Goal: Communication & Community: Answer question/provide support

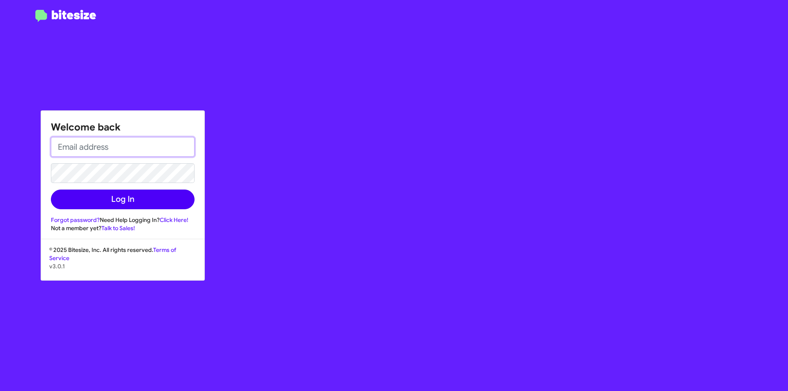
type input "mberrier@ourismancars.com"
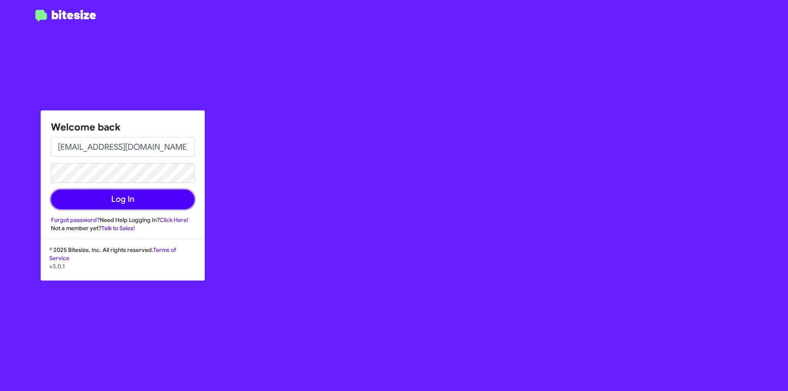
click at [148, 197] on button "Log In" at bounding box center [123, 200] width 144 height 20
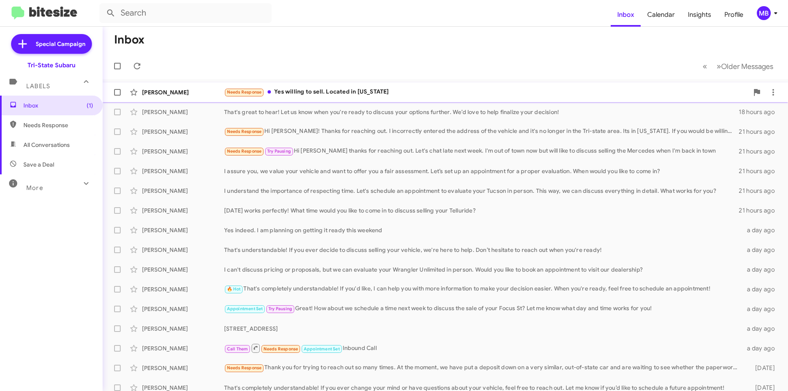
click at [345, 92] on div "Needs Response Yes willing to sell. Located in Delaware" at bounding box center [486, 91] width 525 height 9
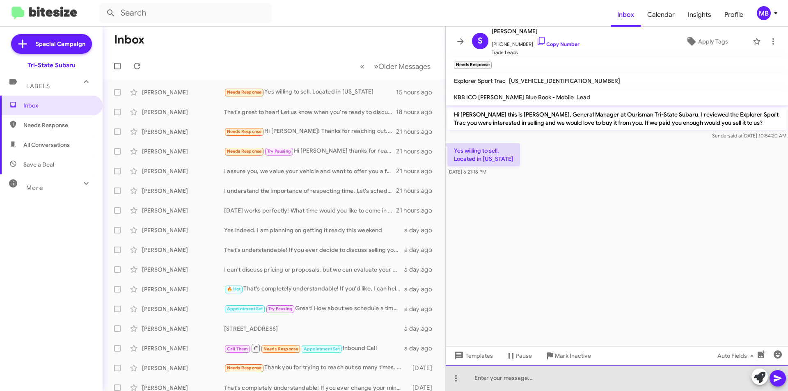
click at [584, 378] on div at bounding box center [617, 378] width 342 height 26
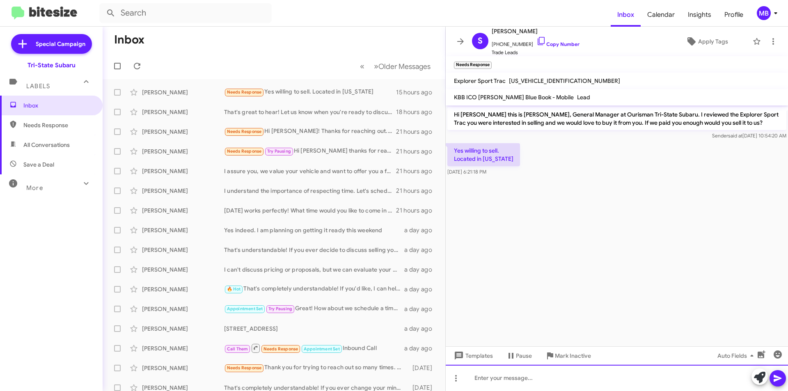
drag, startPoint x: 520, startPoint y: 378, endPoint x: 488, endPoint y: 364, distance: 34.9
click at [520, 377] on div at bounding box center [617, 378] width 342 height 26
click at [293, 87] on div "[PERSON_NAME] Needs Response Yes willing to sell. Located in [US_STATE] 16 hour…" at bounding box center [274, 92] width 330 height 16
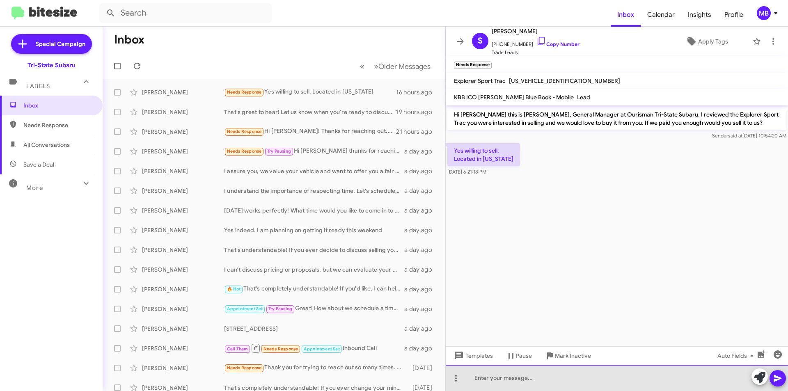
click at [562, 379] on div at bounding box center [617, 378] width 342 height 26
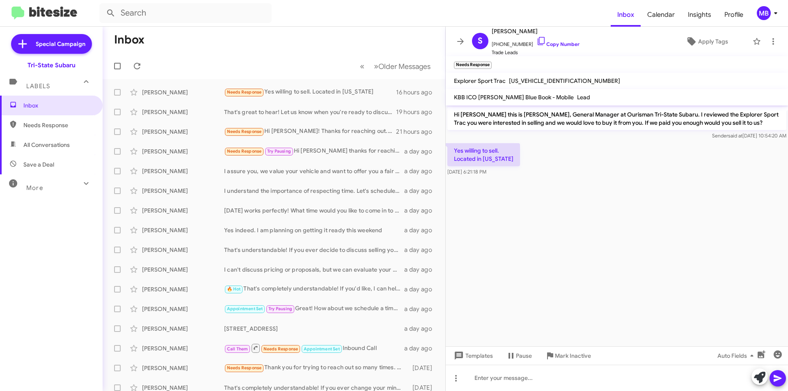
click at [78, 129] on span "Needs Response" at bounding box center [58, 125] width 70 height 8
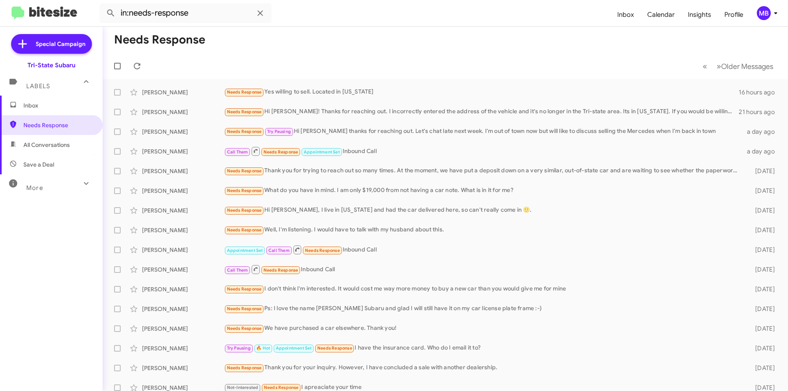
click at [71, 151] on span "All Conversations" at bounding box center [51, 145] width 103 height 20
type input "in:all-conversations"
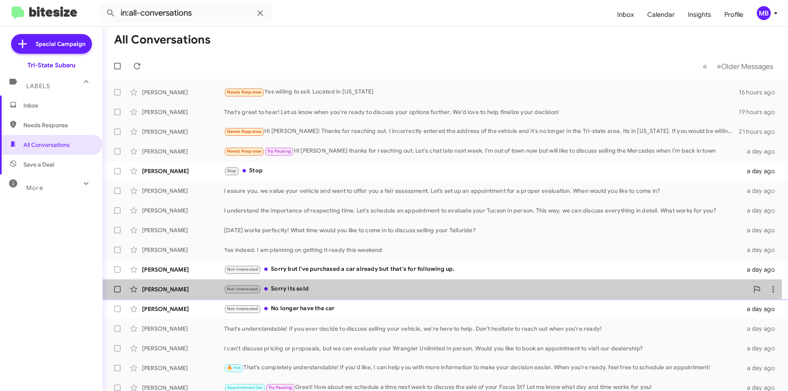
click at [196, 290] on div "[PERSON_NAME]" at bounding box center [183, 289] width 82 height 8
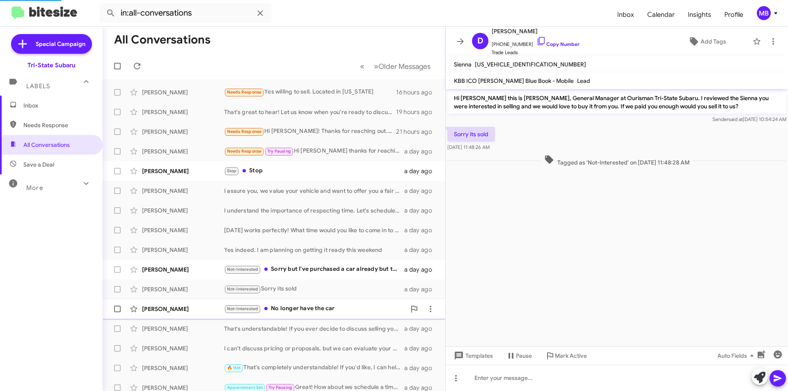
click at [204, 314] on div "[PERSON_NAME] Not-Interested No longer have the car a day ago" at bounding box center [274, 309] width 330 height 16
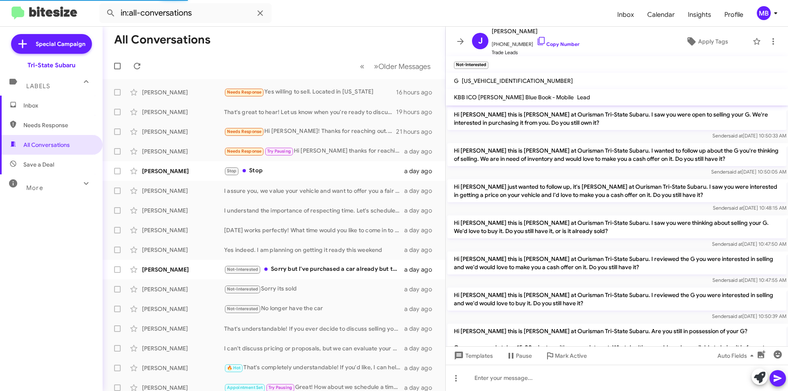
scroll to position [526, 0]
